Goal: Navigation & Orientation: Find specific page/section

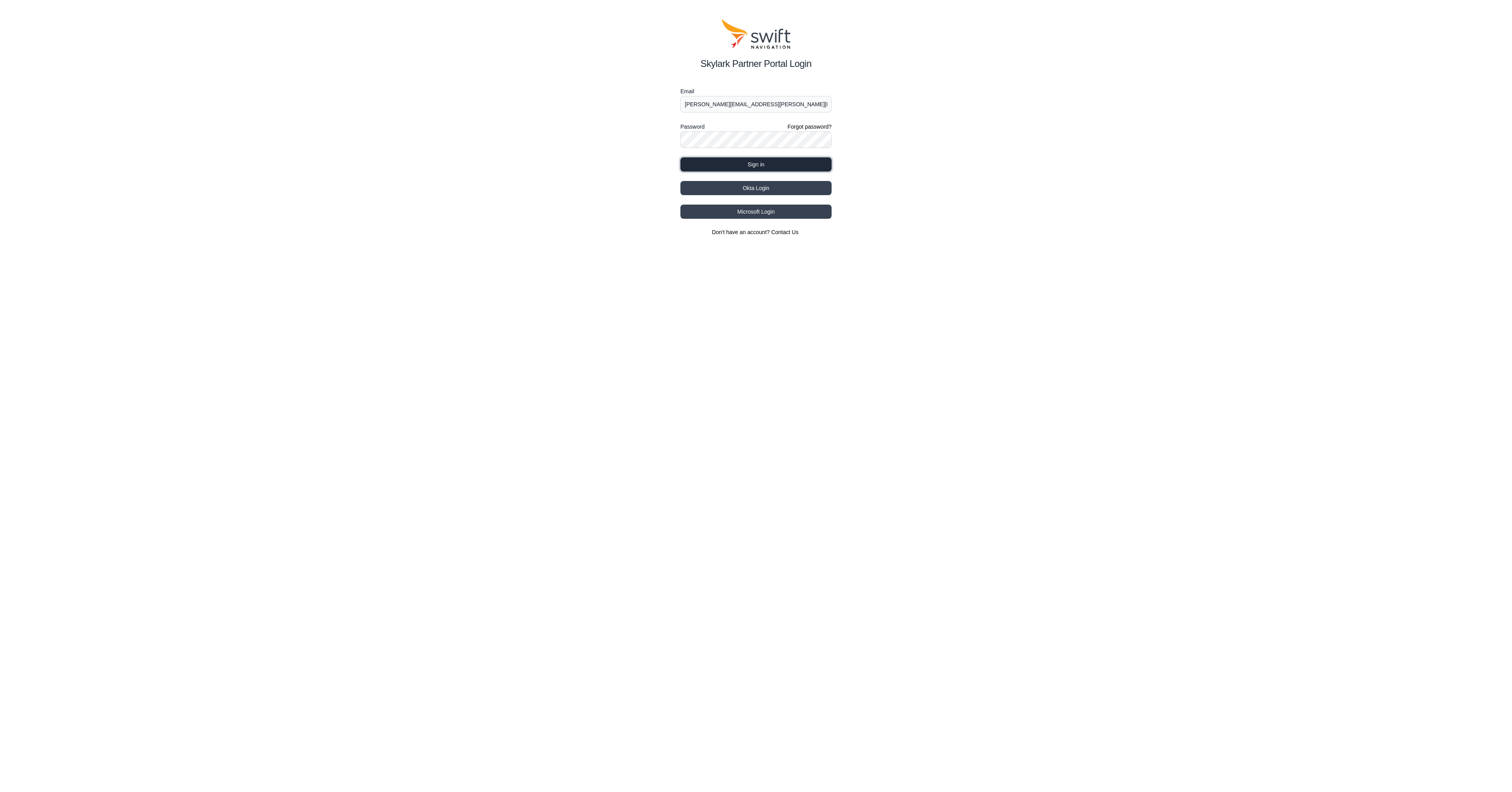
click at [735, 166] on button "Sign in" at bounding box center [756, 164] width 151 height 14
